Goal: Transaction & Acquisition: Subscribe to service/newsletter

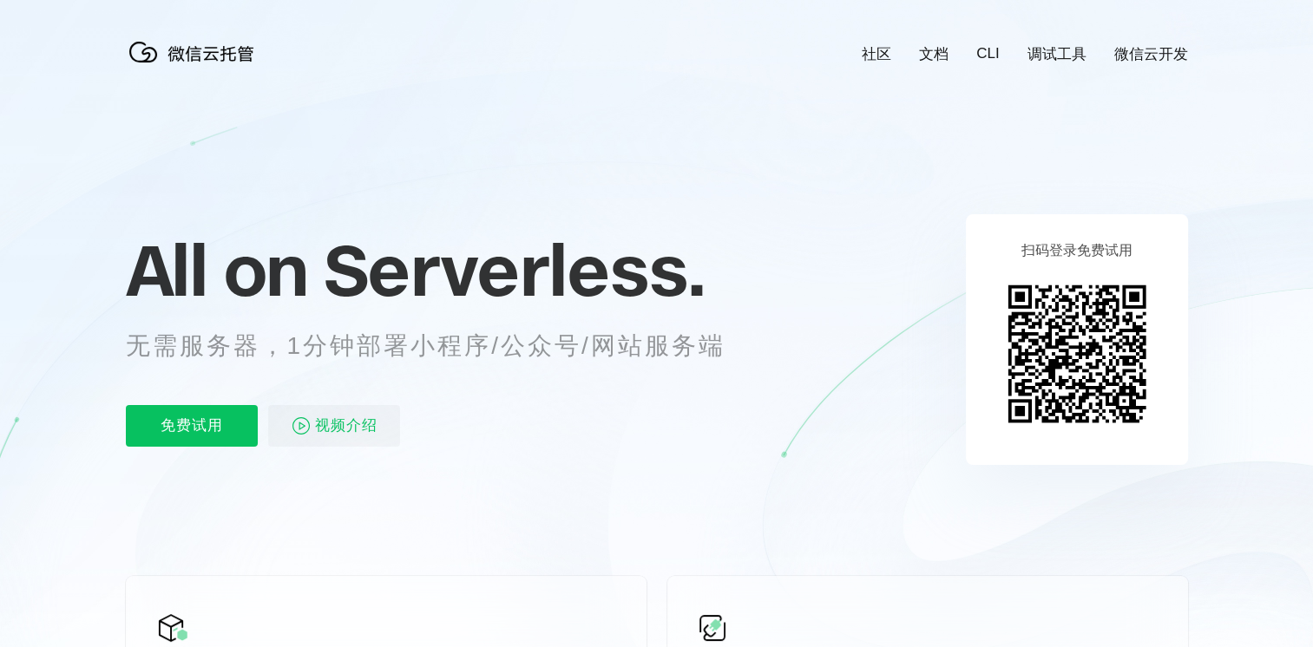
click at [1243, 292] on icon at bounding box center [657, 468] width 1666 height 937
click at [208, 417] on p "免费试用" at bounding box center [192, 426] width 132 height 42
click at [795, 289] on icon at bounding box center [657, 468] width 1666 height 937
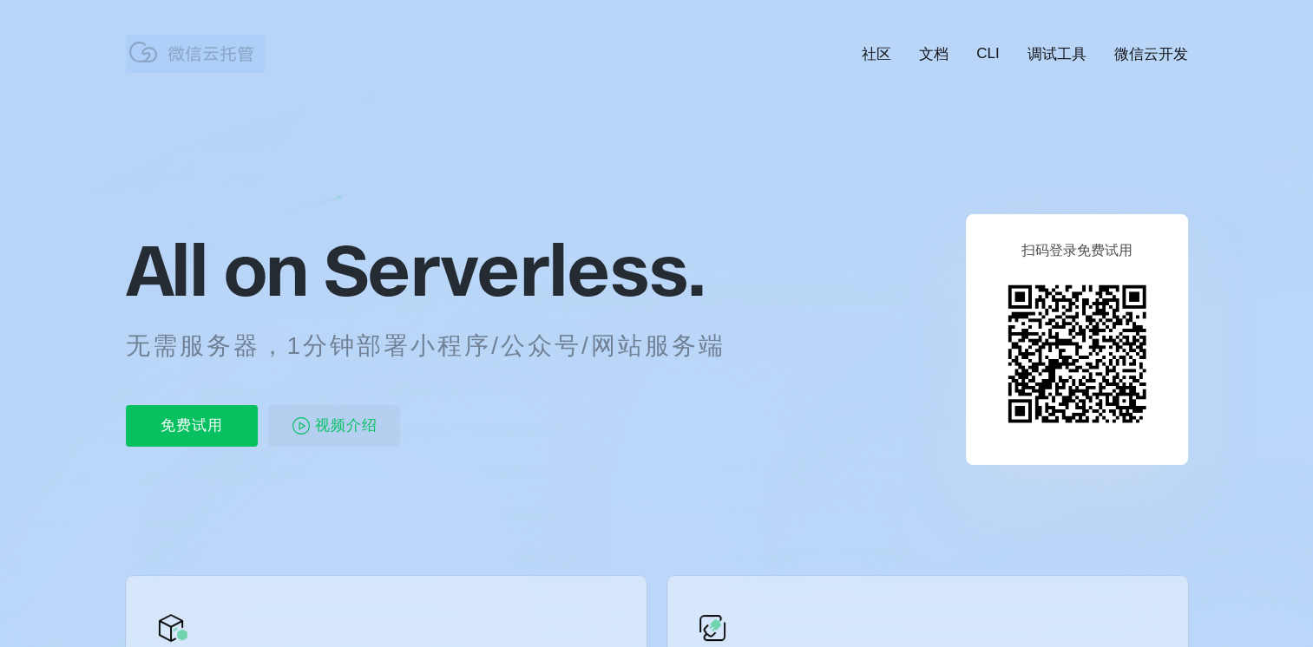
click at [795, 289] on icon at bounding box center [657, 468] width 1666 height 937
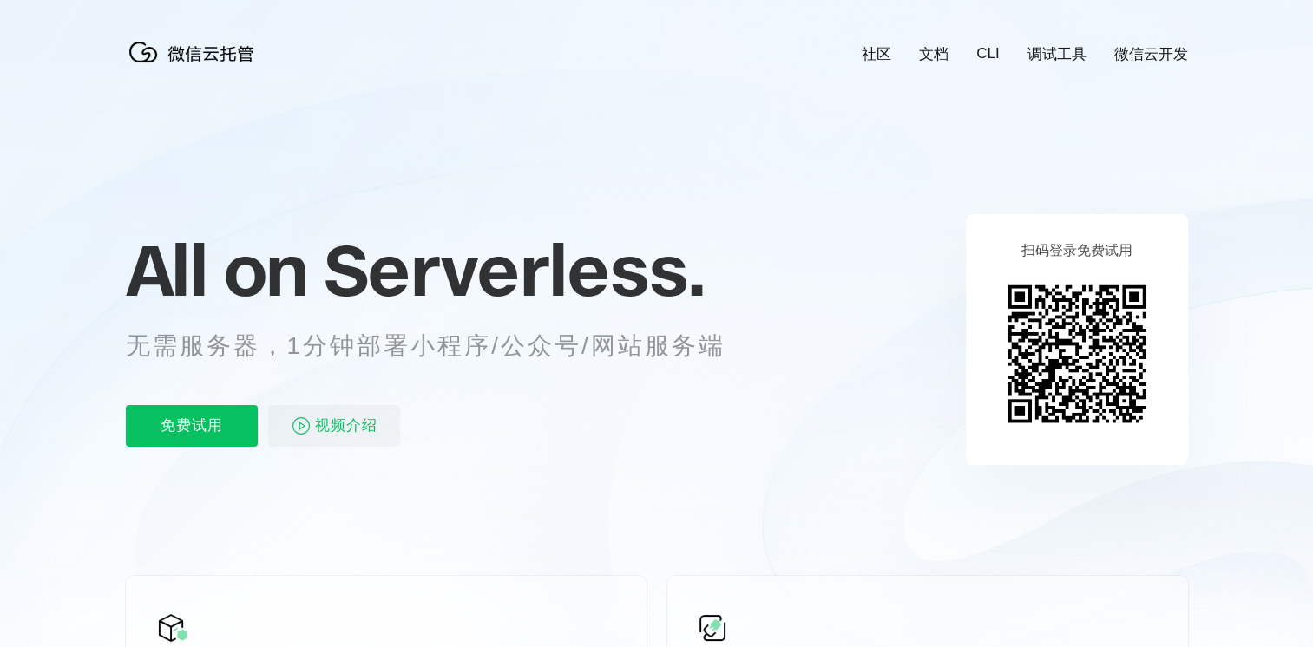
drag, startPoint x: 795, startPoint y: 289, endPoint x: 869, endPoint y: 309, distance: 77.2
click at [864, 304] on icon at bounding box center [657, 468] width 1666 height 937
click at [934, 373] on icon at bounding box center [657, 468] width 1666 height 937
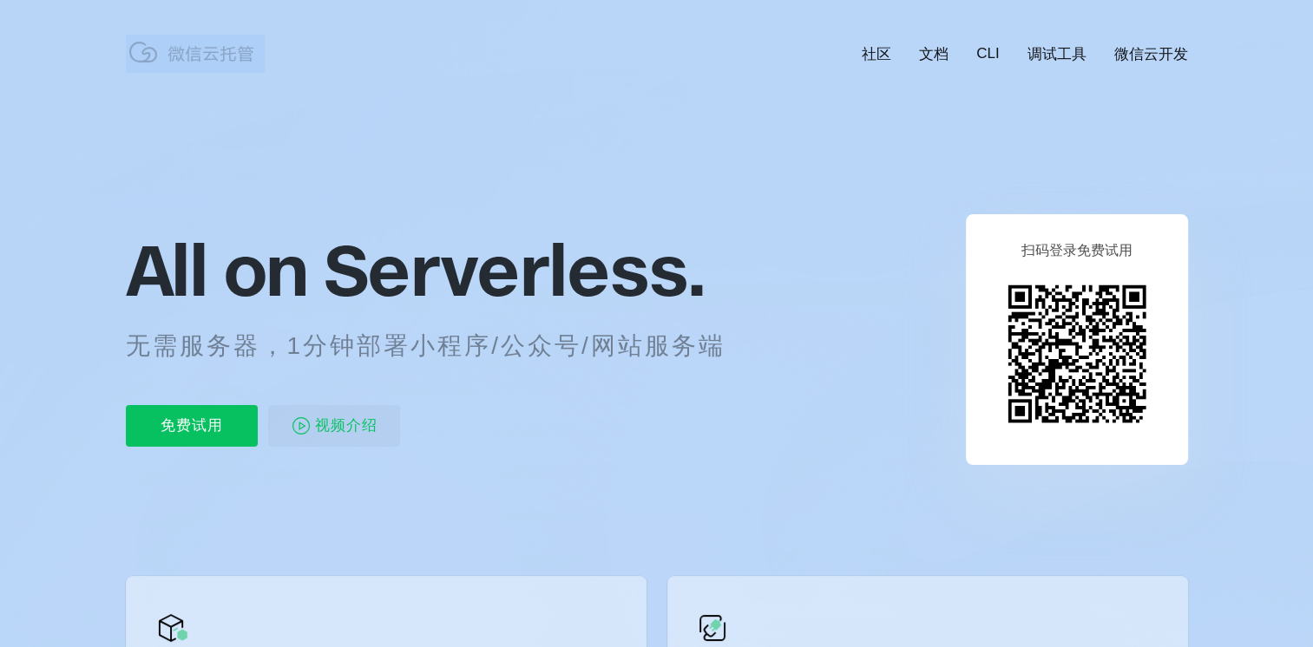
click at [934, 373] on icon at bounding box center [657, 468] width 1666 height 937
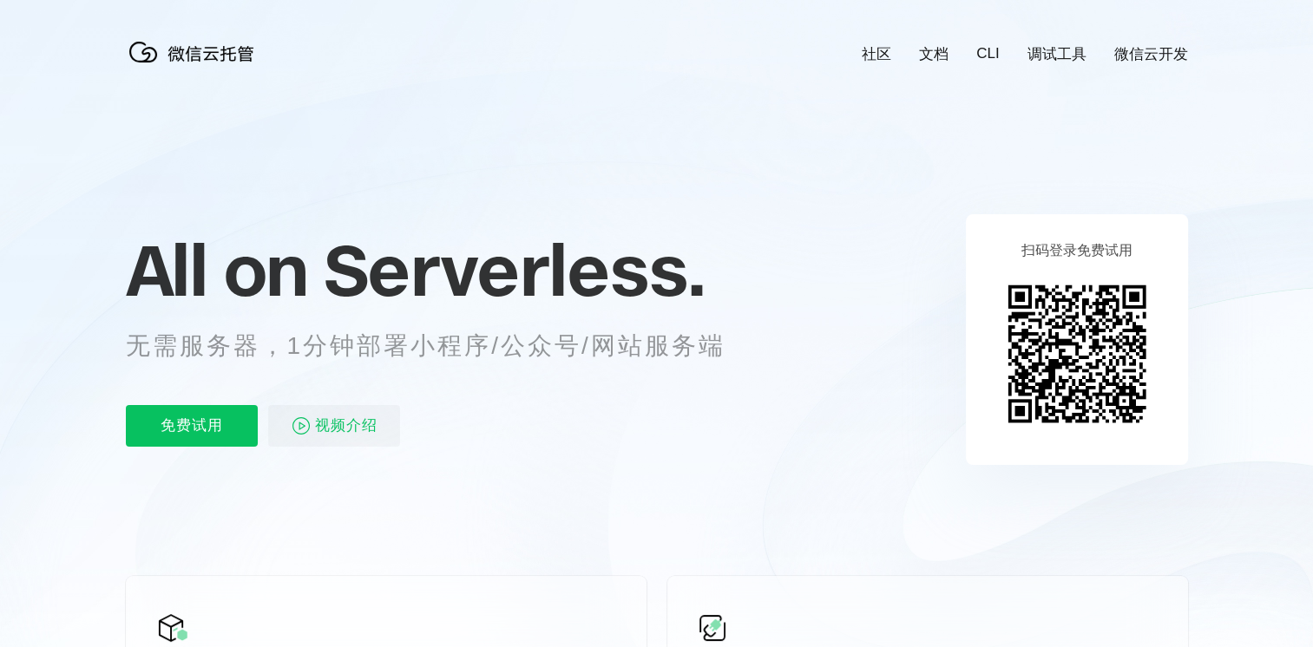
drag, startPoint x: 934, startPoint y: 373, endPoint x: 766, endPoint y: 325, distance: 174.4
click at [766, 325] on div "All on Serverless. 无需服务器，1分钟部署小程序/公众号/网站服务端 免费试用 视频介绍" at bounding box center [447, 339] width 642 height 252
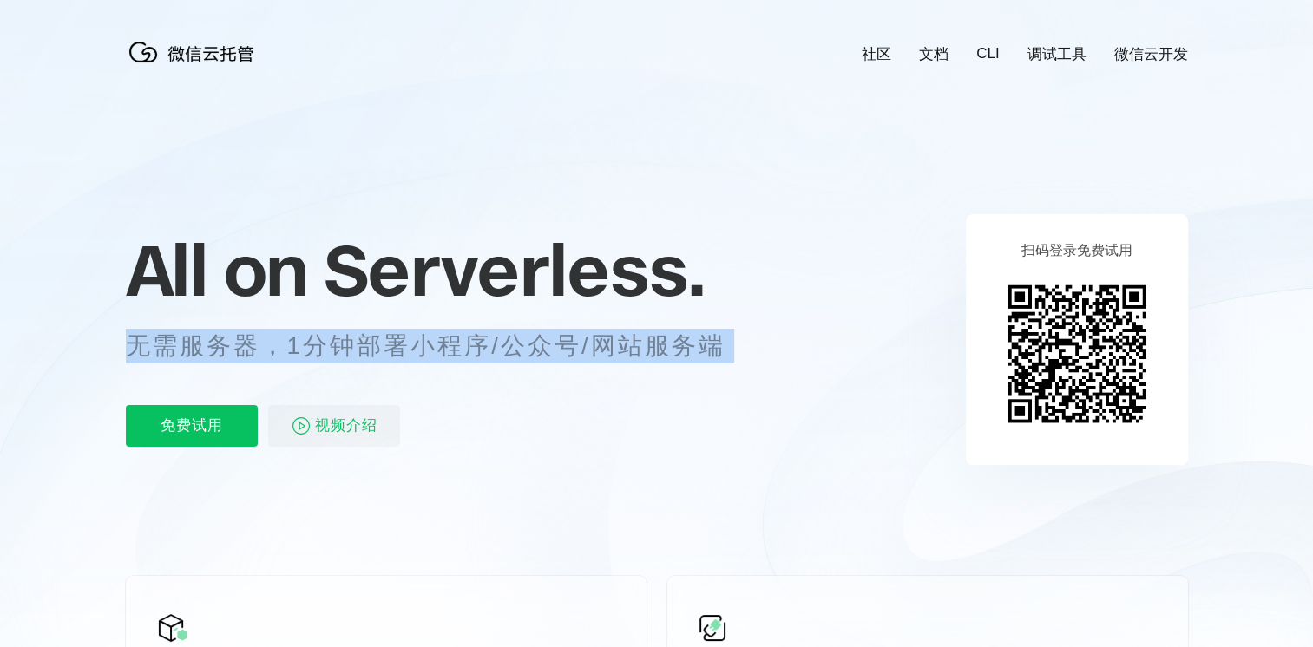
click at [766, 325] on div "All on Serverless. 无需服务器，1分钟部署小程序/公众号/网站服务端 免费试用 视频介绍" at bounding box center [447, 339] width 642 height 252
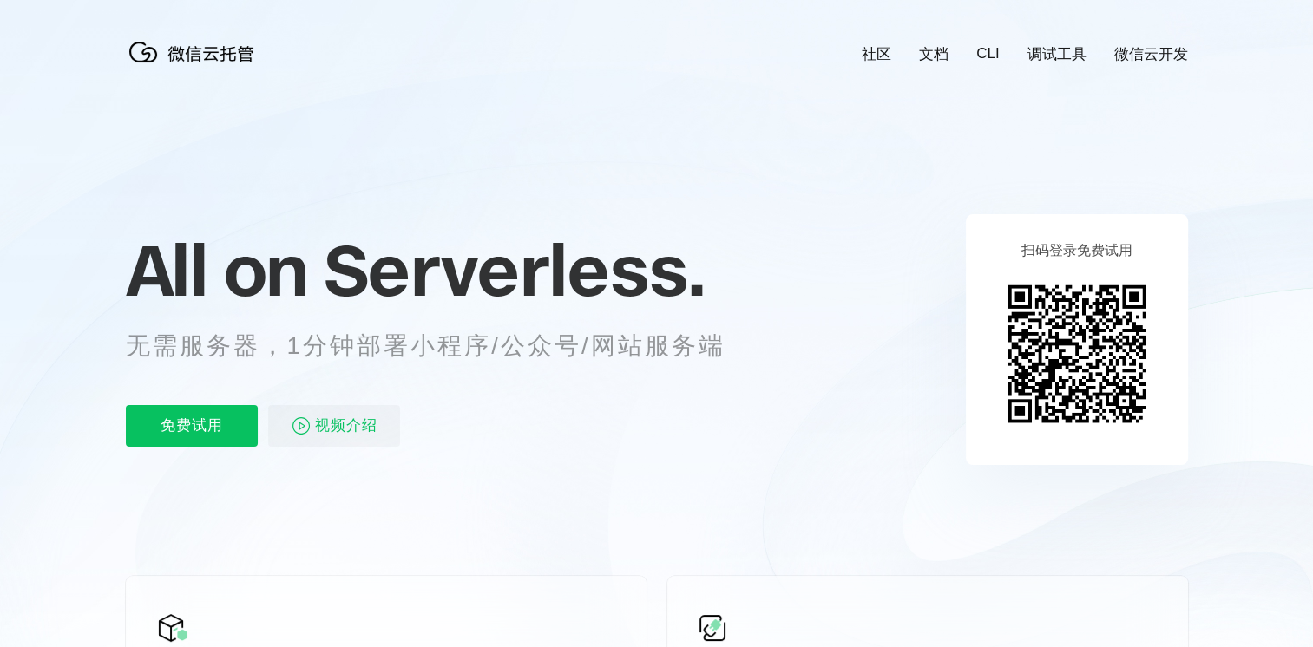
drag, startPoint x: 766, startPoint y: 325, endPoint x: 733, endPoint y: 272, distance: 62.4
click at [733, 272] on p "All on Serverless." at bounding box center [447, 270] width 642 height 76
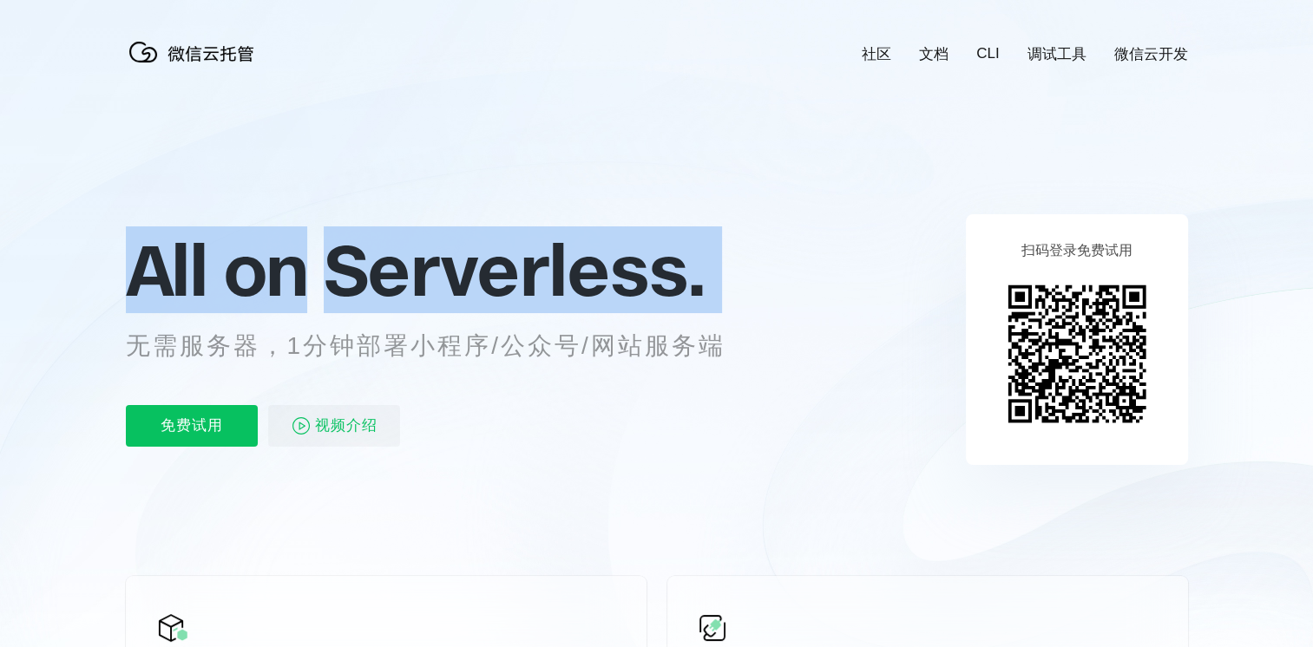
click at [733, 272] on p "All on Serverless." at bounding box center [447, 270] width 642 height 76
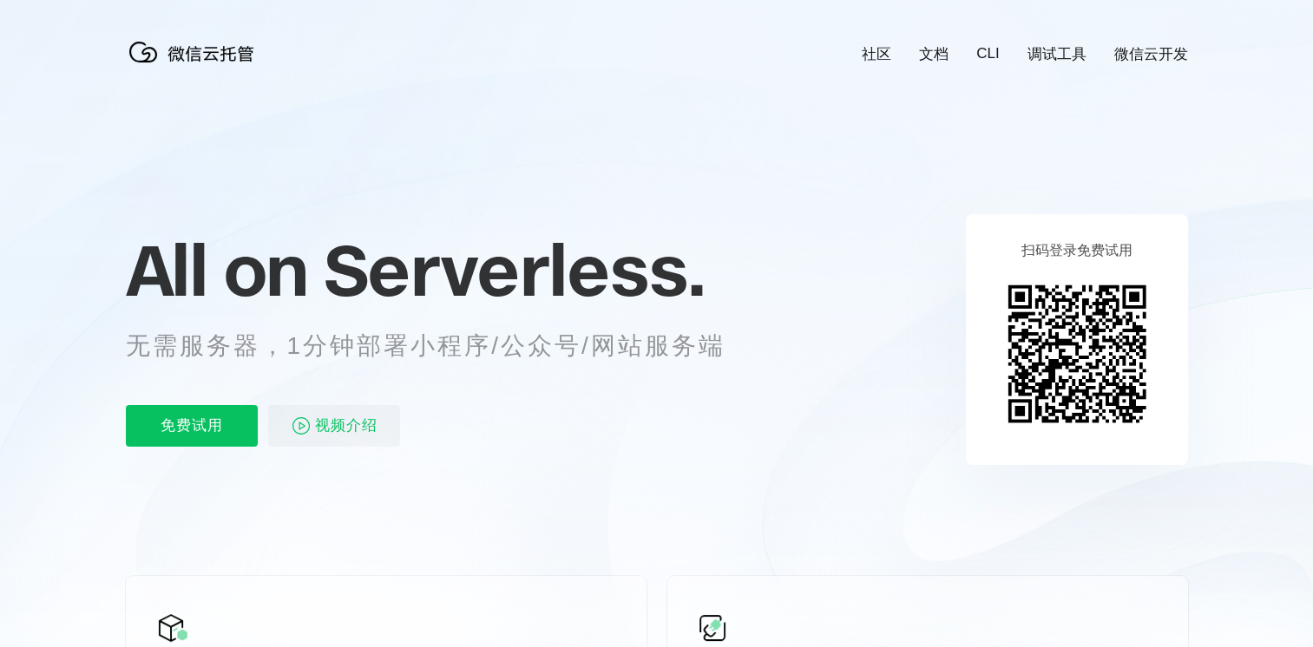
drag, startPoint x: 733, startPoint y: 272, endPoint x: 837, endPoint y: 154, distance: 156.8
click at [837, 154] on icon at bounding box center [657, 468] width 1666 height 937
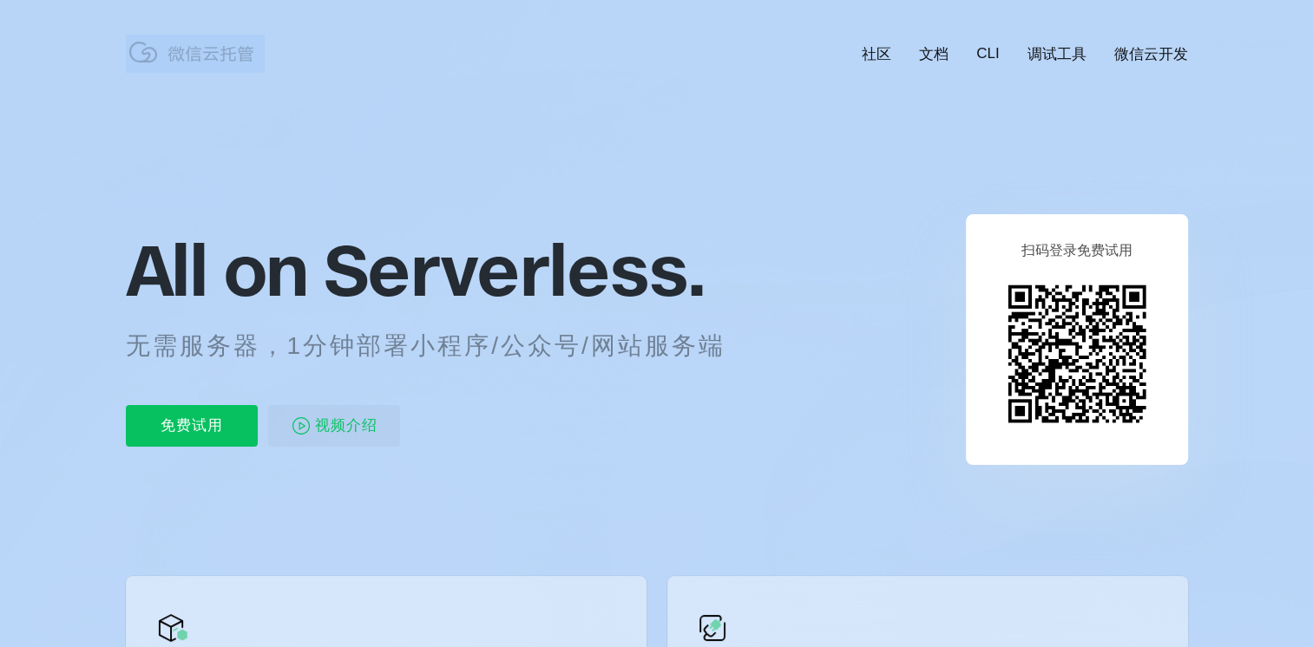
click at [837, 154] on icon at bounding box center [657, 468] width 1666 height 937
